Goal: Transaction & Acquisition: Purchase product/service

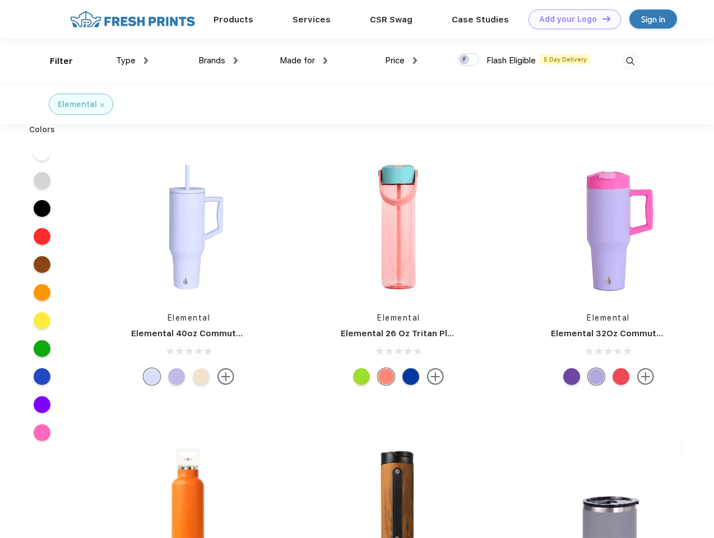
scroll to position [1, 0]
click at [570, 19] on link "Add your Logo Design Tool" at bounding box center [574, 20] width 92 height 20
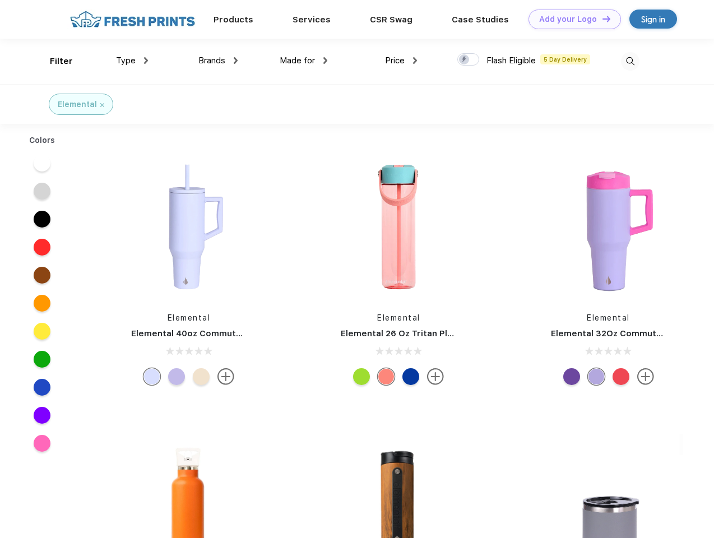
click at [0, 0] on div "Design Tool" at bounding box center [0, 0] width 0 height 0
click at [601, 18] on link "Add your Logo Design Tool" at bounding box center [574, 20] width 92 height 20
click at [54, 61] on div "Filter" at bounding box center [61, 61] width 23 height 13
click at [132, 61] on span "Type" at bounding box center [126, 60] width 20 height 10
click at [218, 61] on span "Brands" at bounding box center [211, 60] width 27 height 10
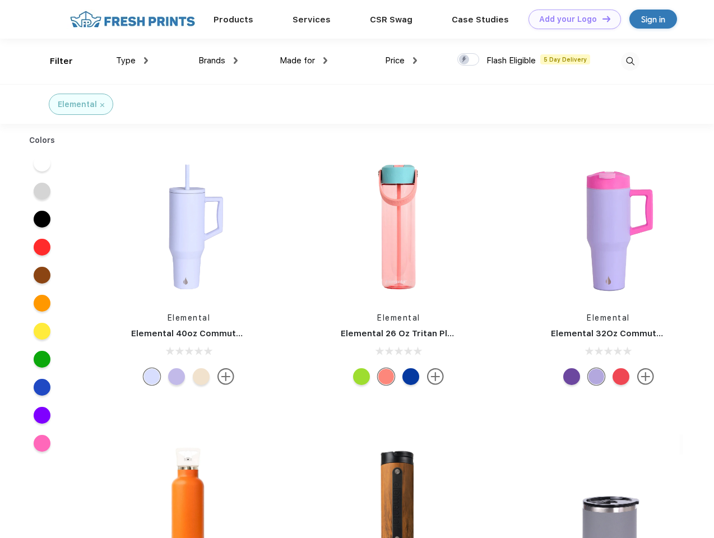
click at [304, 61] on span "Made for" at bounding box center [297, 60] width 35 height 10
click at [401, 61] on span "Price" at bounding box center [395, 60] width 20 height 10
click at [468, 60] on div at bounding box center [468, 59] width 22 height 12
click at [465, 60] on input "checkbox" at bounding box center [460, 56] width 7 height 7
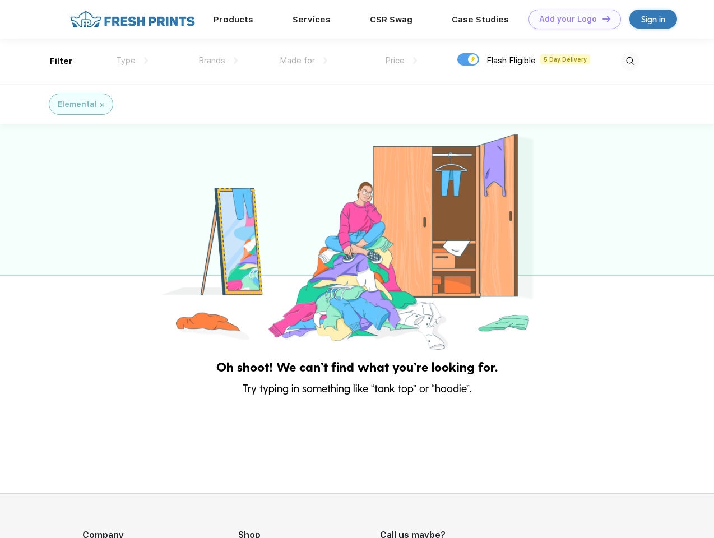
click at [630, 61] on img at bounding box center [630, 61] width 18 height 18
